Goal: Transaction & Acquisition: Purchase product/service

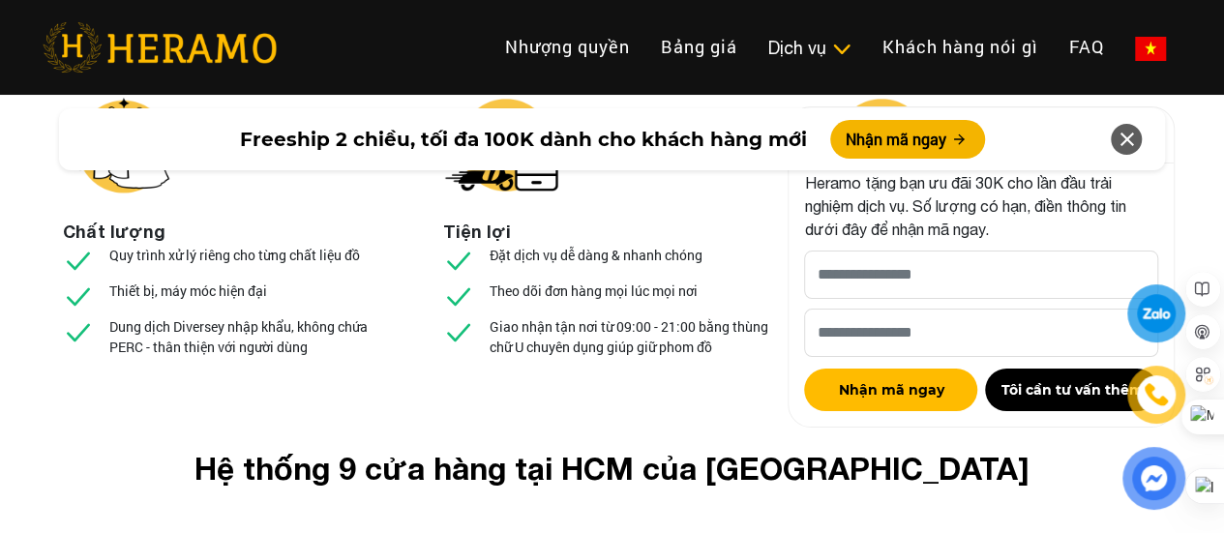
scroll to position [7229, 0]
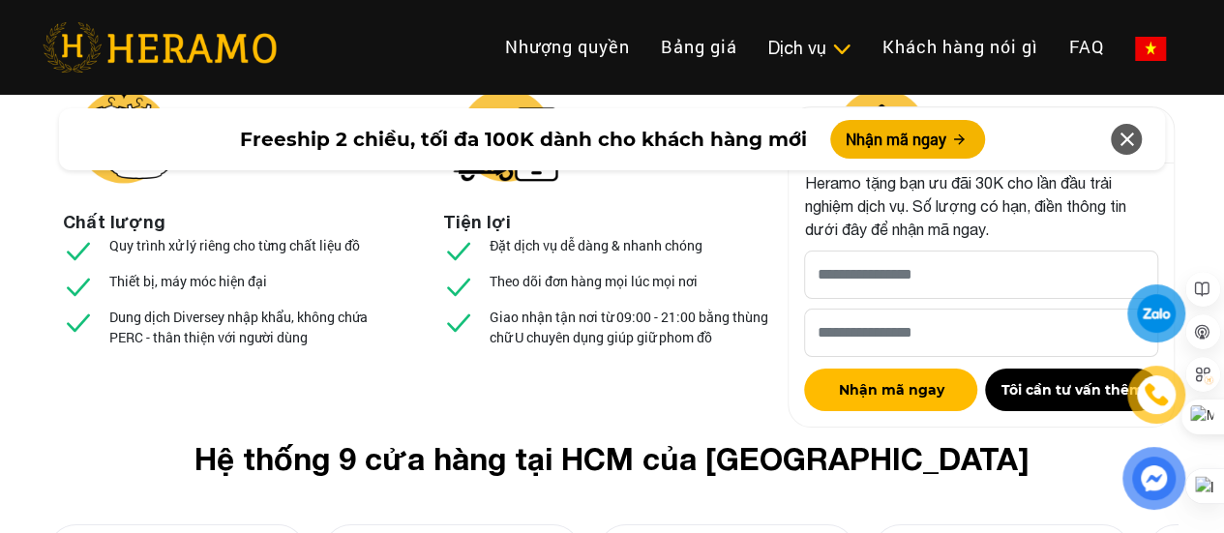
click at [1125, 148] on icon at bounding box center [1126, 139] width 23 height 35
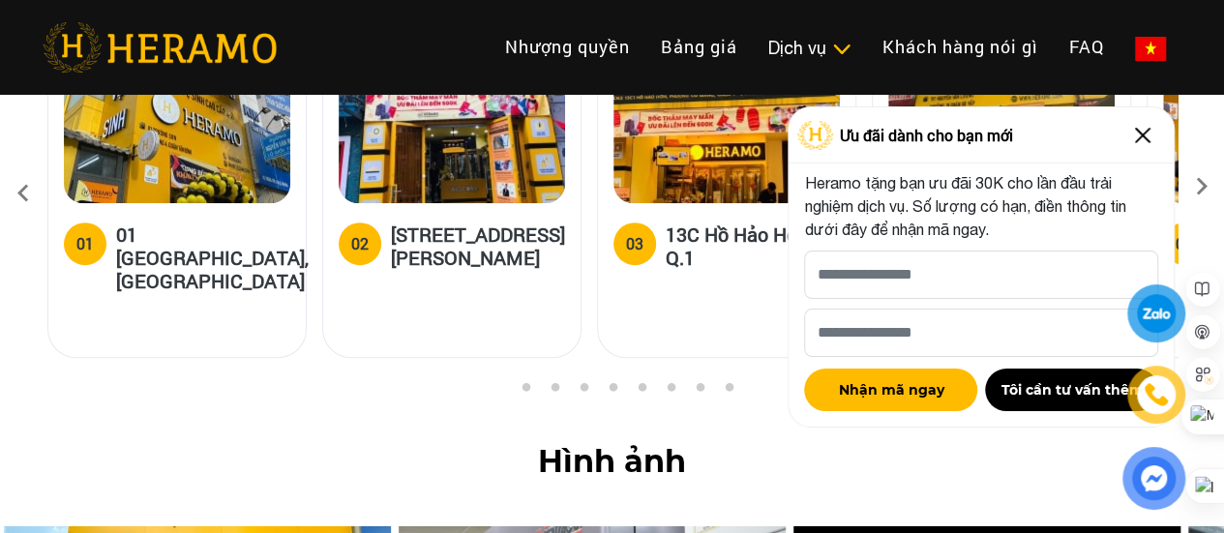
scroll to position [7752, 0]
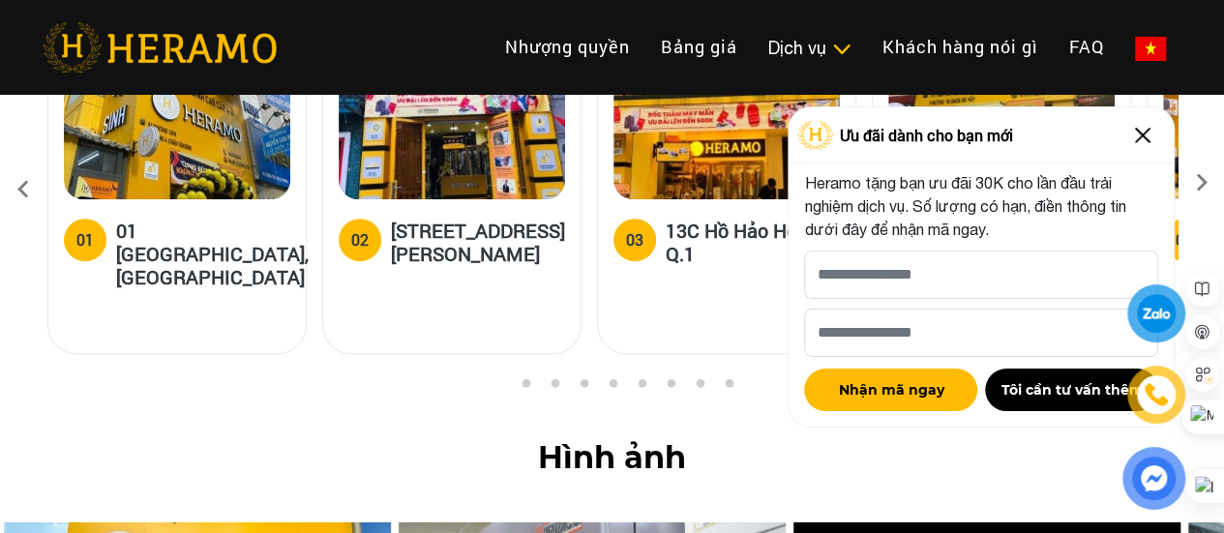
click at [1146, 127] on img at bounding box center [1142, 135] width 31 height 31
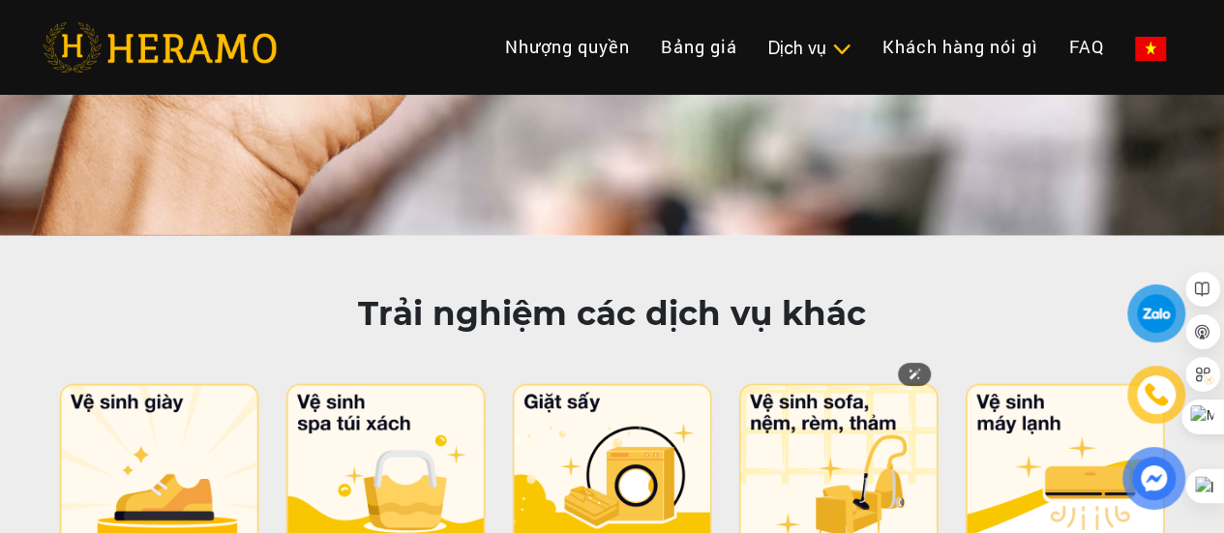
scroll to position [9525, 0]
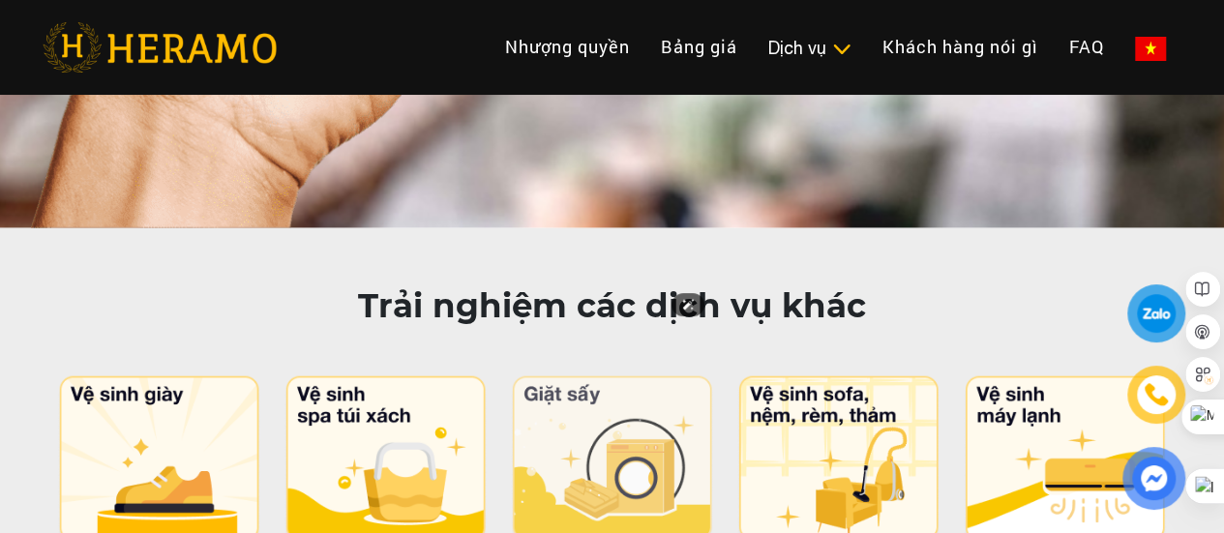
click at [669, 376] on img at bounding box center [612, 461] width 204 height 170
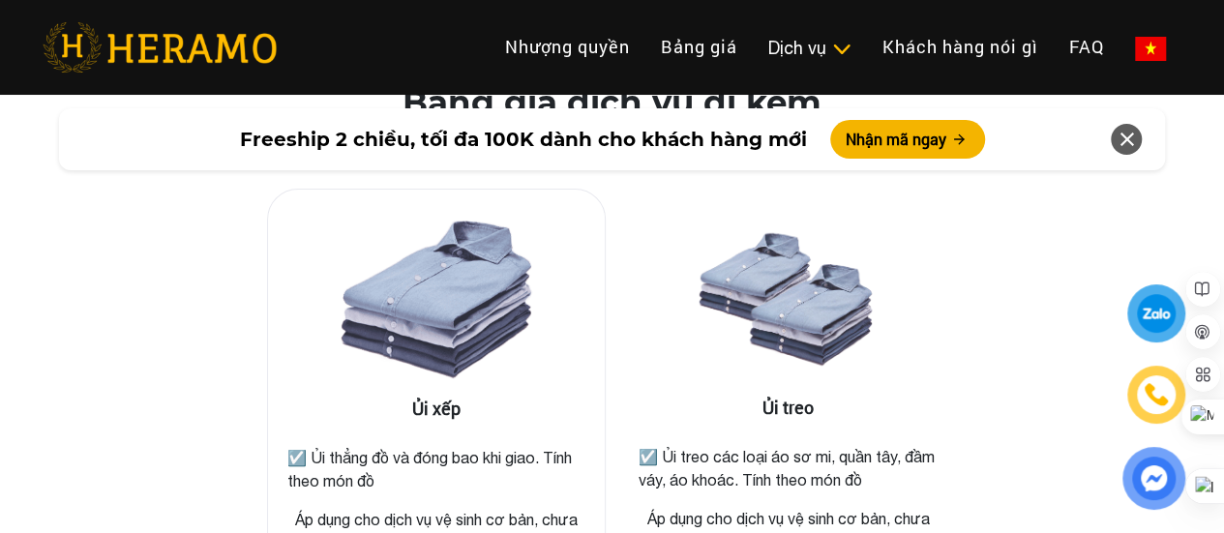
scroll to position [3297, 0]
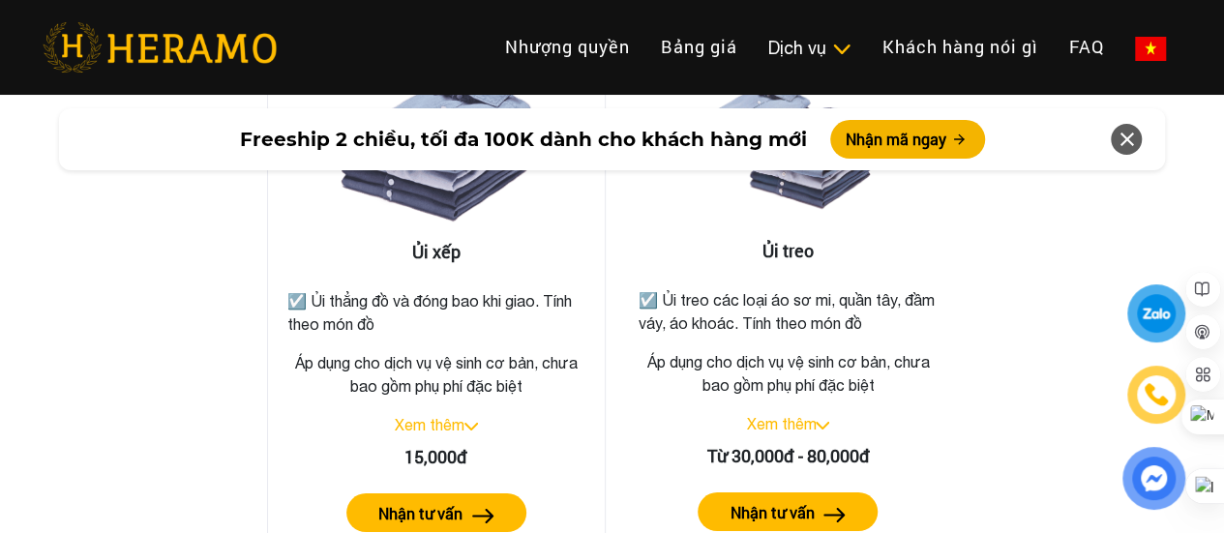
click at [460, 416] on link "Xem thêm" at bounding box center [430, 424] width 70 height 17
click at [454, 502] on label "Nhận tư vấn" at bounding box center [420, 513] width 84 height 23
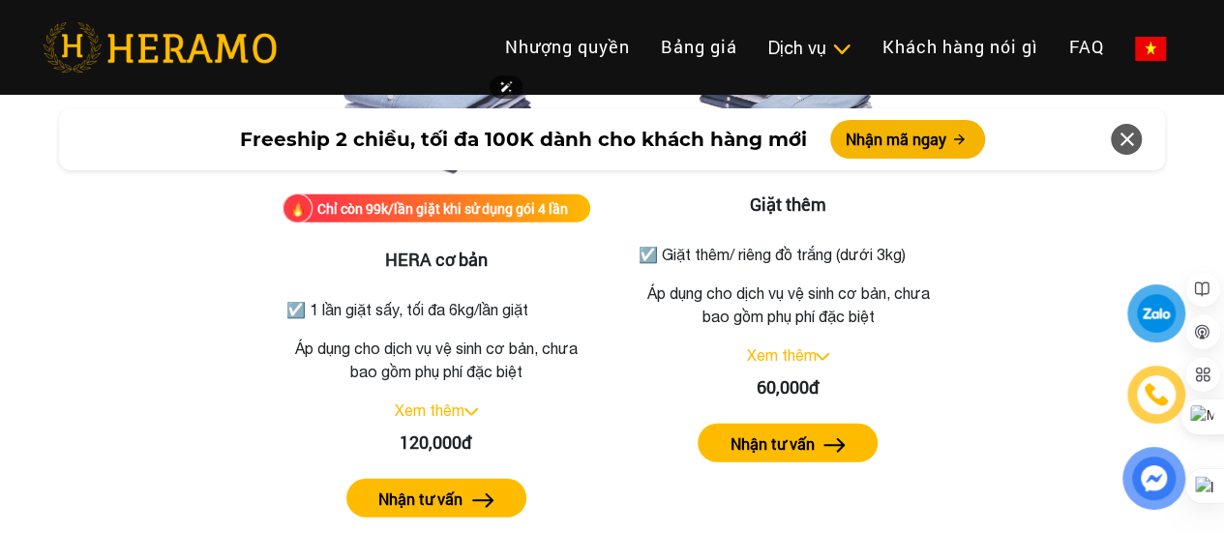
scroll to position [2627, 0]
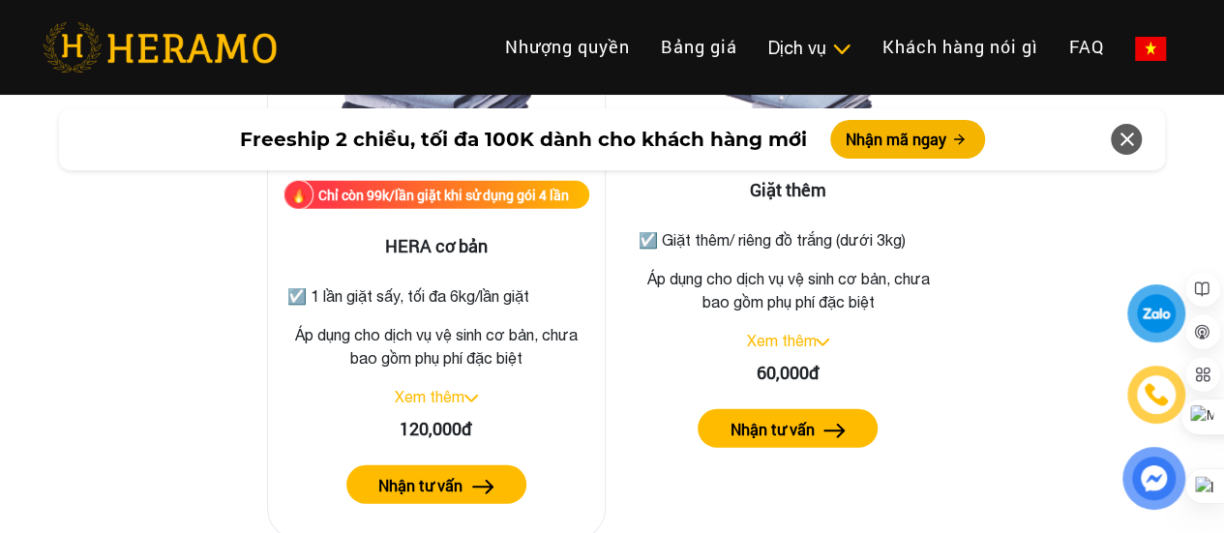
click at [455, 388] on link "Xem thêm" at bounding box center [430, 396] width 70 height 17
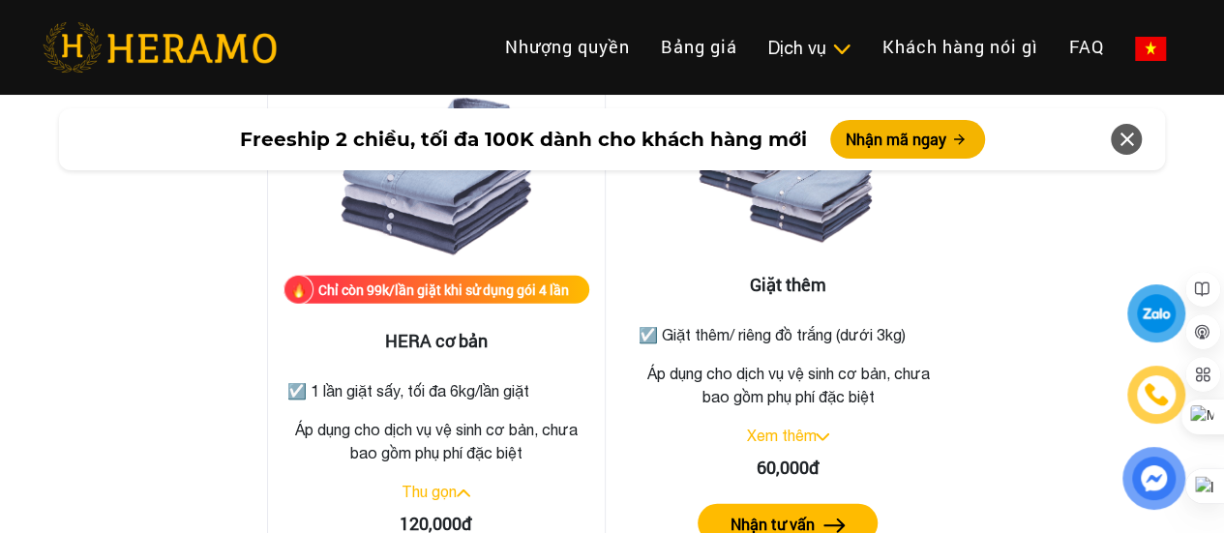
scroll to position [2512, 0]
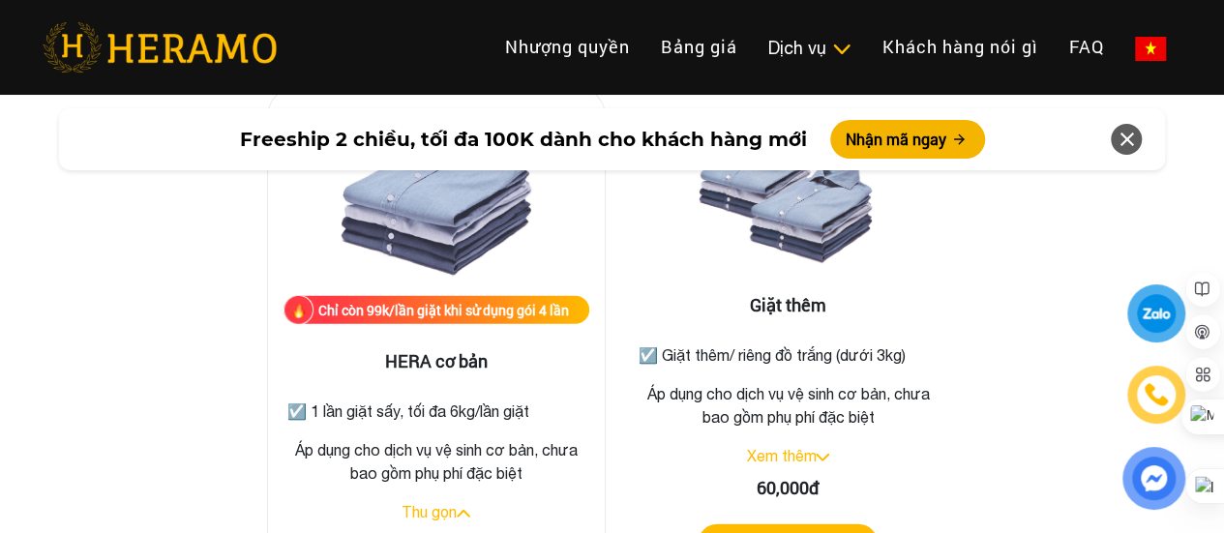
click at [497, 300] on div "Chỉ còn 99k/lần giặt khi sử dụng gói 4 lần" at bounding box center [443, 310] width 251 height 20
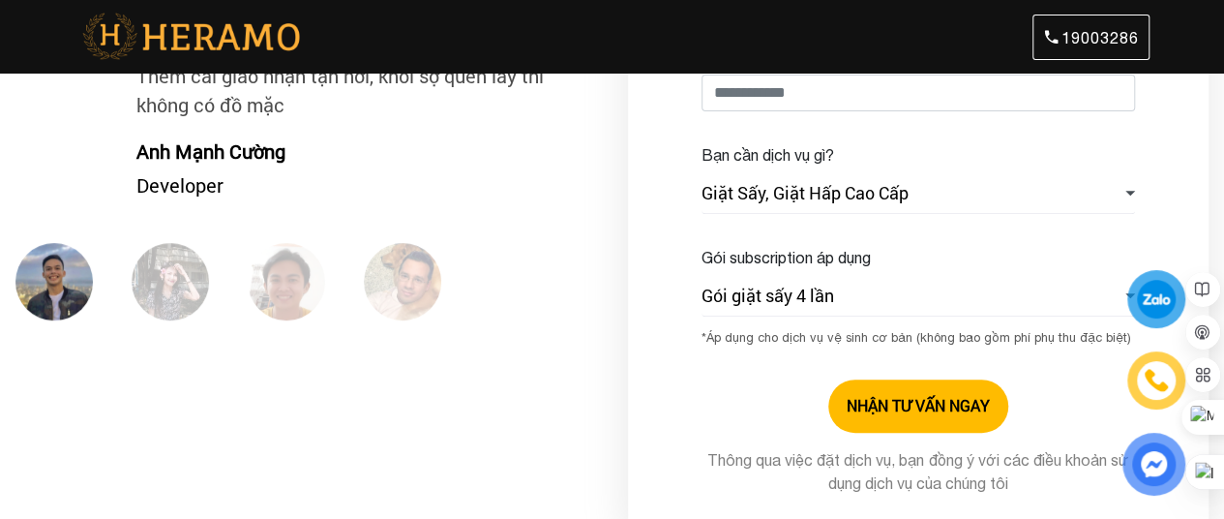
scroll to position [294, 0]
